Goal: Obtain resource: Obtain resource

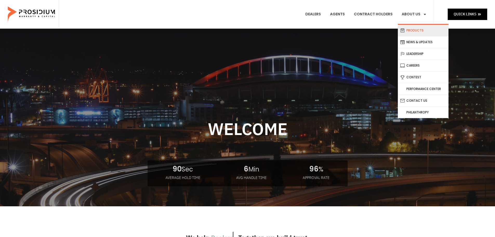
click at [418, 30] on link "Products" at bounding box center [423, 30] width 51 height 11
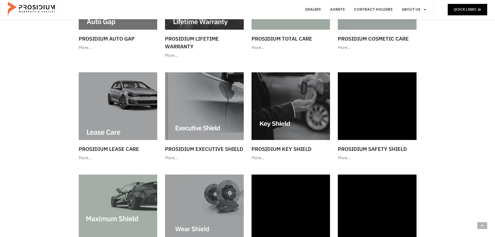
scroll to position [338, 0]
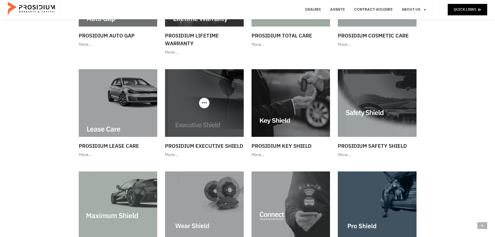
click at [238, 99] on img at bounding box center [204, 102] width 79 height 67
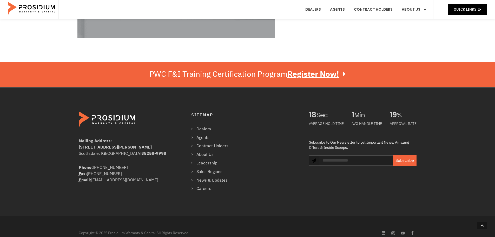
scroll to position [130, 0]
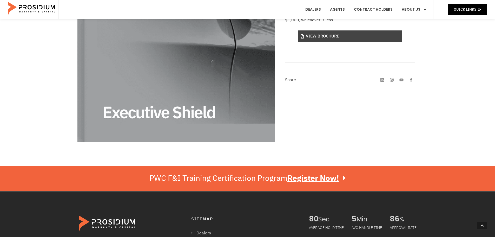
click at [332, 38] on link "View Brochure" at bounding box center [350, 36] width 104 height 12
